Goal: Task Accomplishment & Management: Use online tool/utility

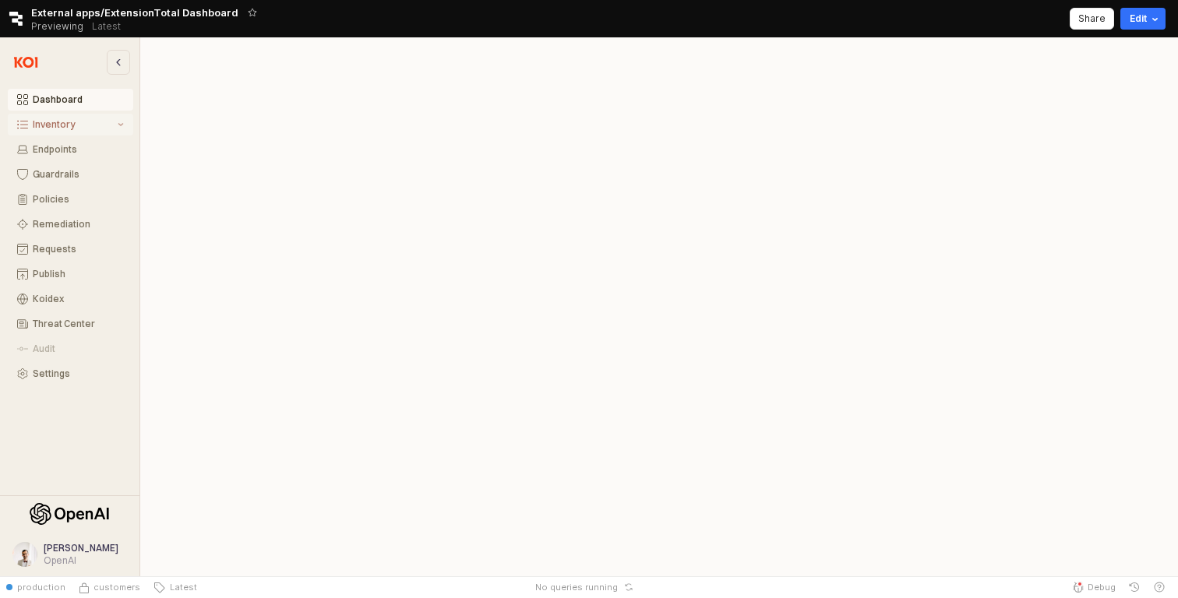
click at [104, 129] on div "Inventory" at bounding box center [74, 124] width 82 height 11
click at [96, 150] on div "All Items" at bounding box center [78, 149] width 91 height 11
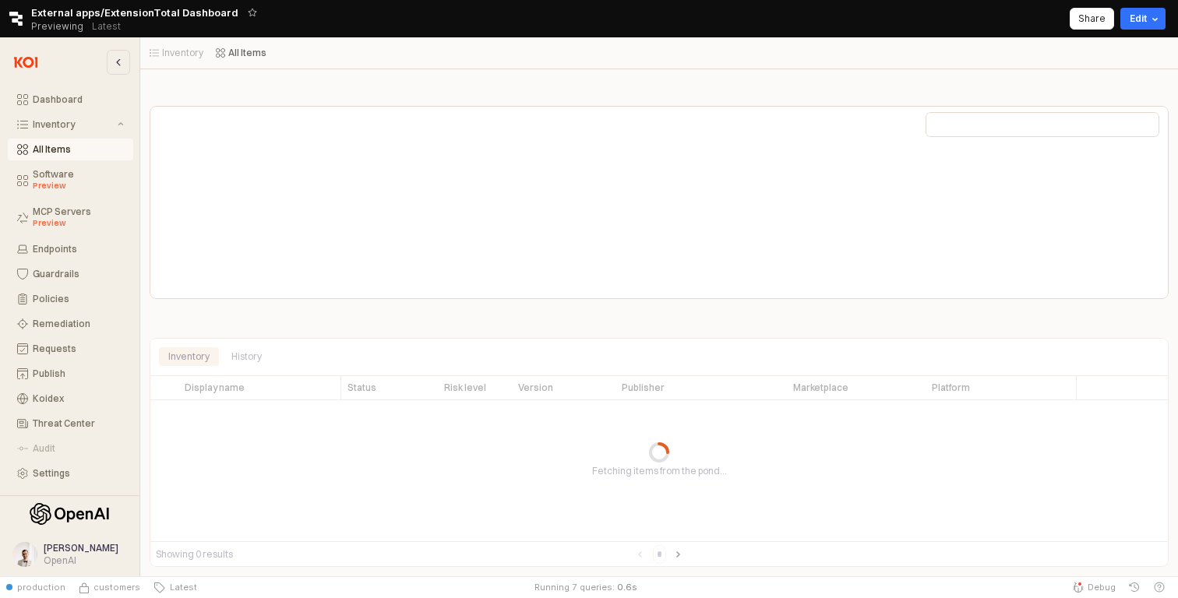
click at [345, 67] on div "Inventory All Items Inventory All Items" at bounding box center [659, 52] width 1038 height 31
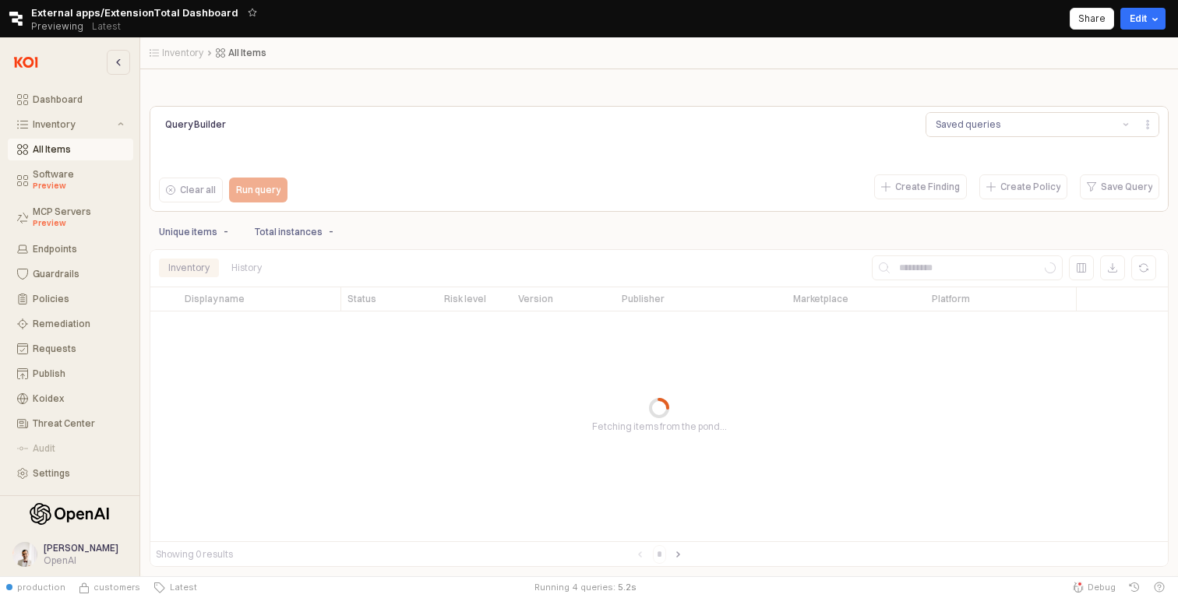
click at [774, 90] on div "App Frame" at bounding box center [659, 90] width 1019 height 19
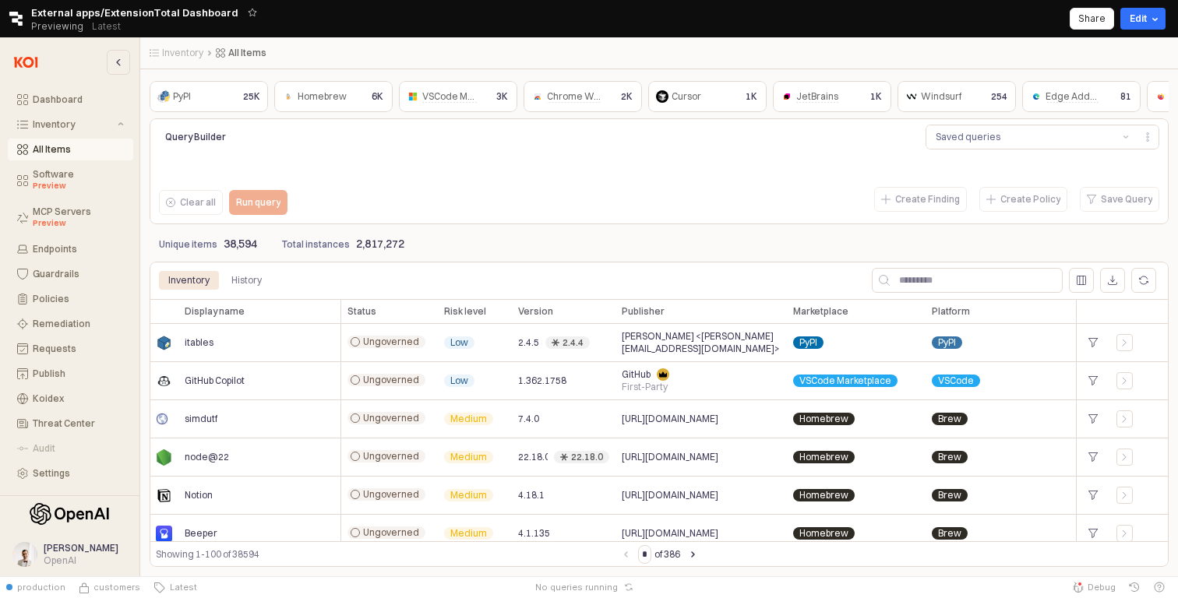
click at [863, 19] on div "Retool logo External apps/ExtensionTotal Dashboard Previewing Latest Share Edit" at bounding box center [589, 18] width 1178 height 37
click at [89, 105] on button "Dashboard" at bounding box center [70, 100] width 125 height 22
